Goal: Navigation & Orientation: Go to known website

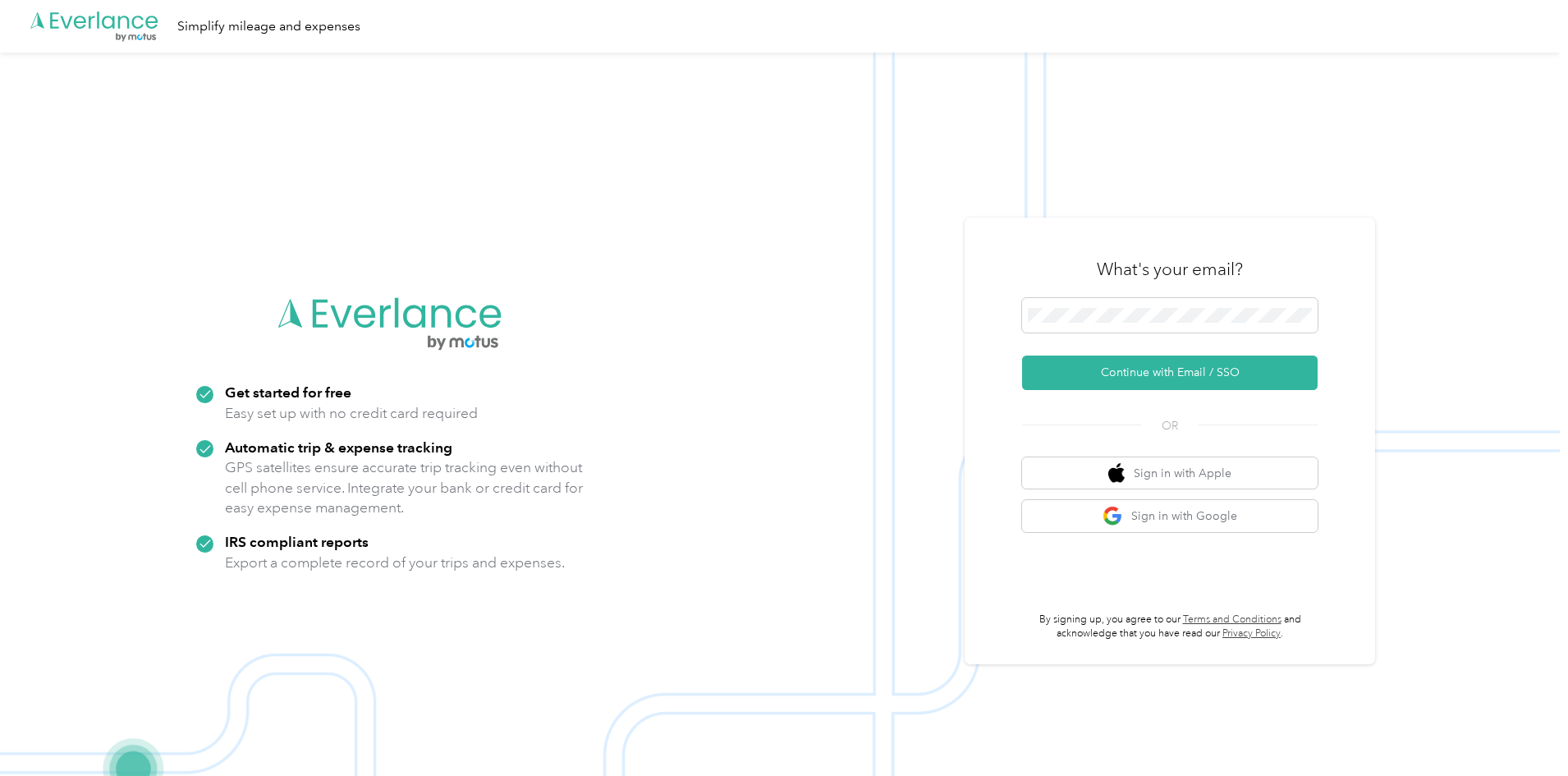
click at [1078, 124] on img at bounding box center [780, 441] width 1560 height 776
